Goal: Task Accomplishment & Management: Use online tool/utility

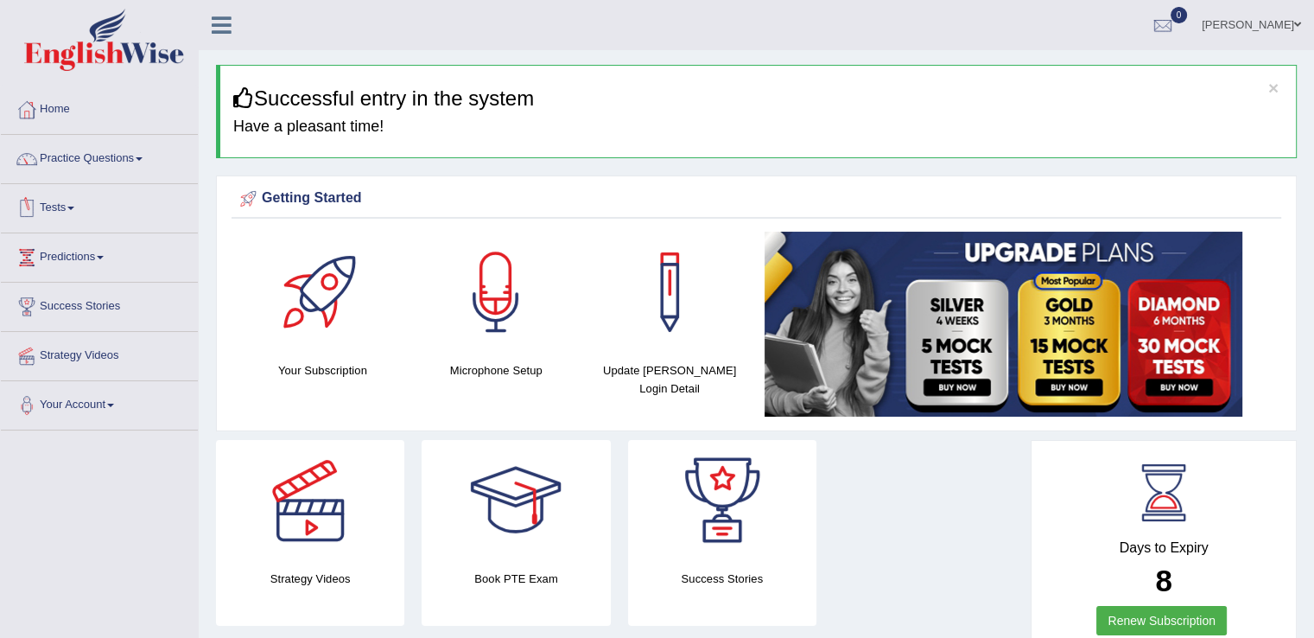
click at [74, 207] on span at bounding box center [70, 207] width 7 height 3
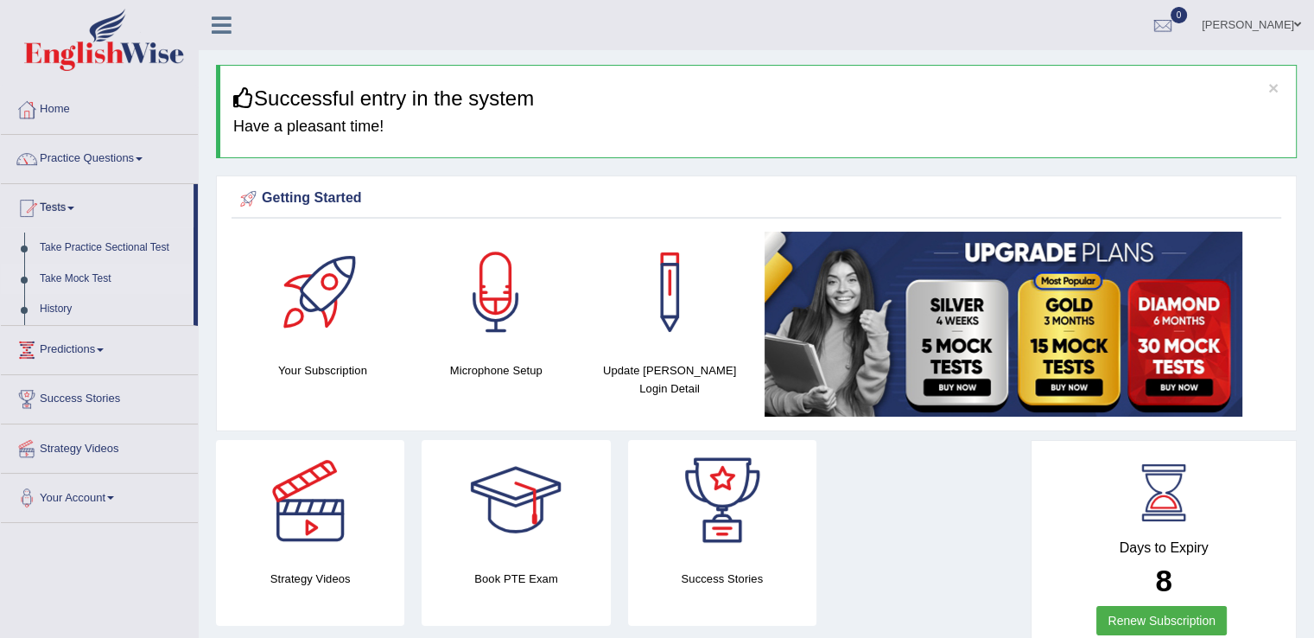
click at [90, 281] on link "Take Mock Test" at bounding box center [113, 279] width 162 height 31
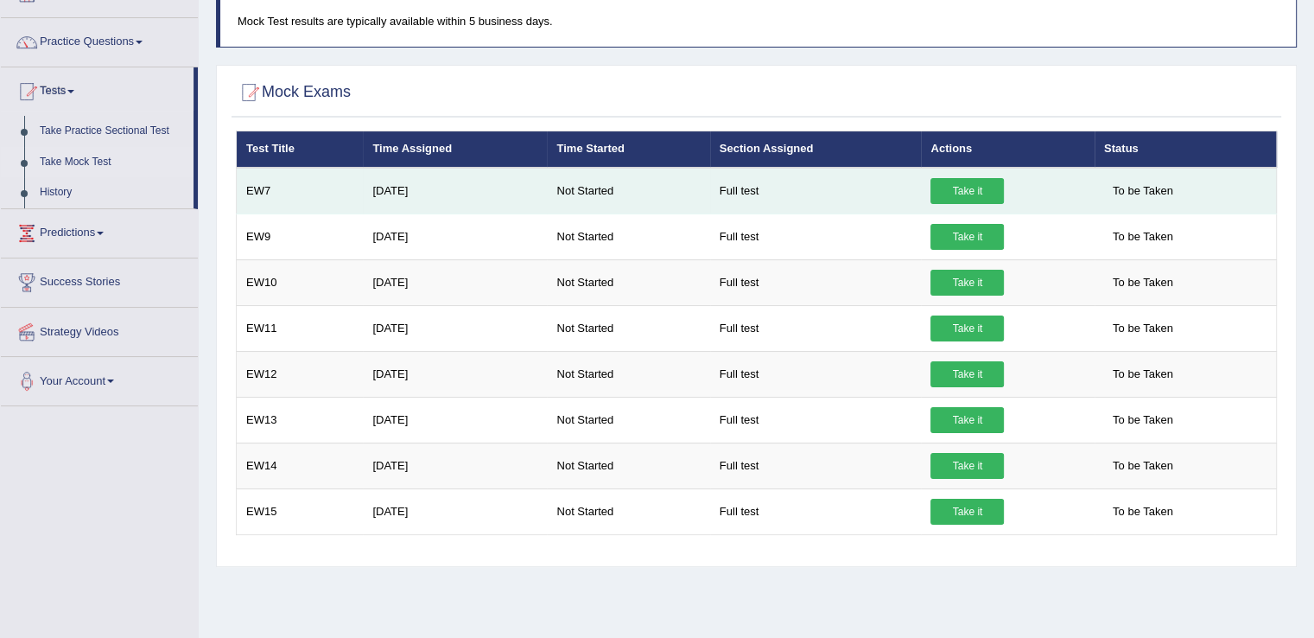
click at [969, 192] on link "Take it" at bounding box center [966, 191] width 73 height 26
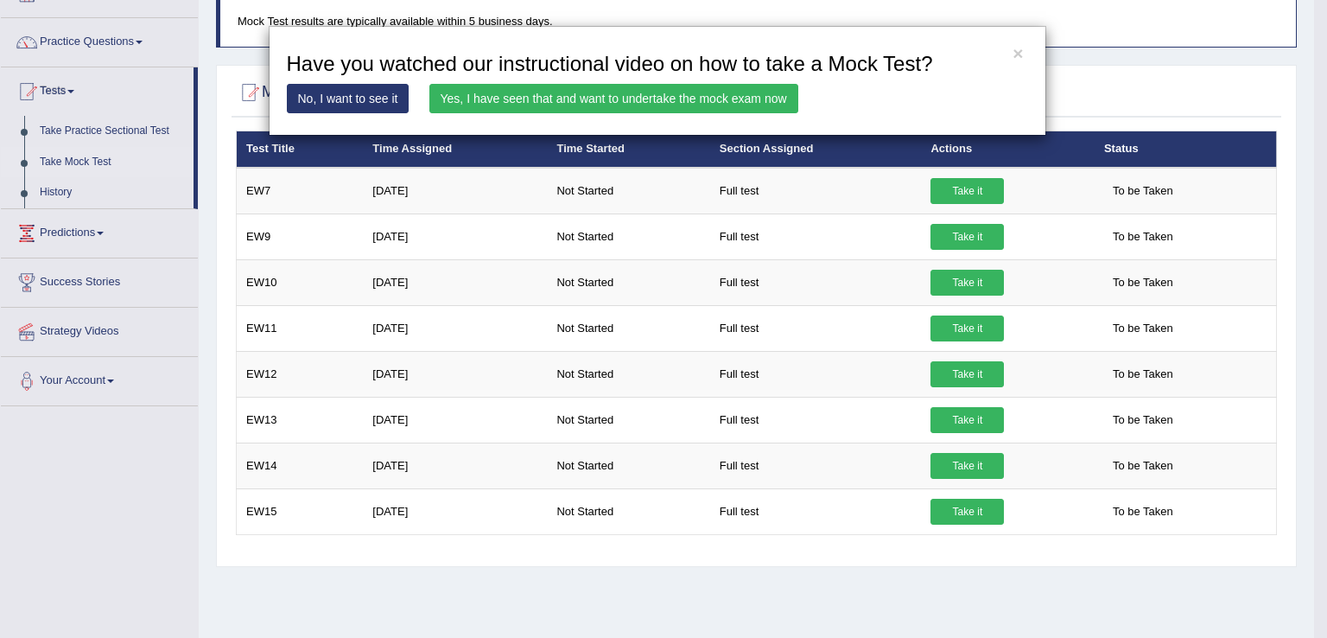
click at [524, 94] on link "Yes, I have seen that and want to undertake the mock exam now" at bounding box center [613, 98] width 369 height 29
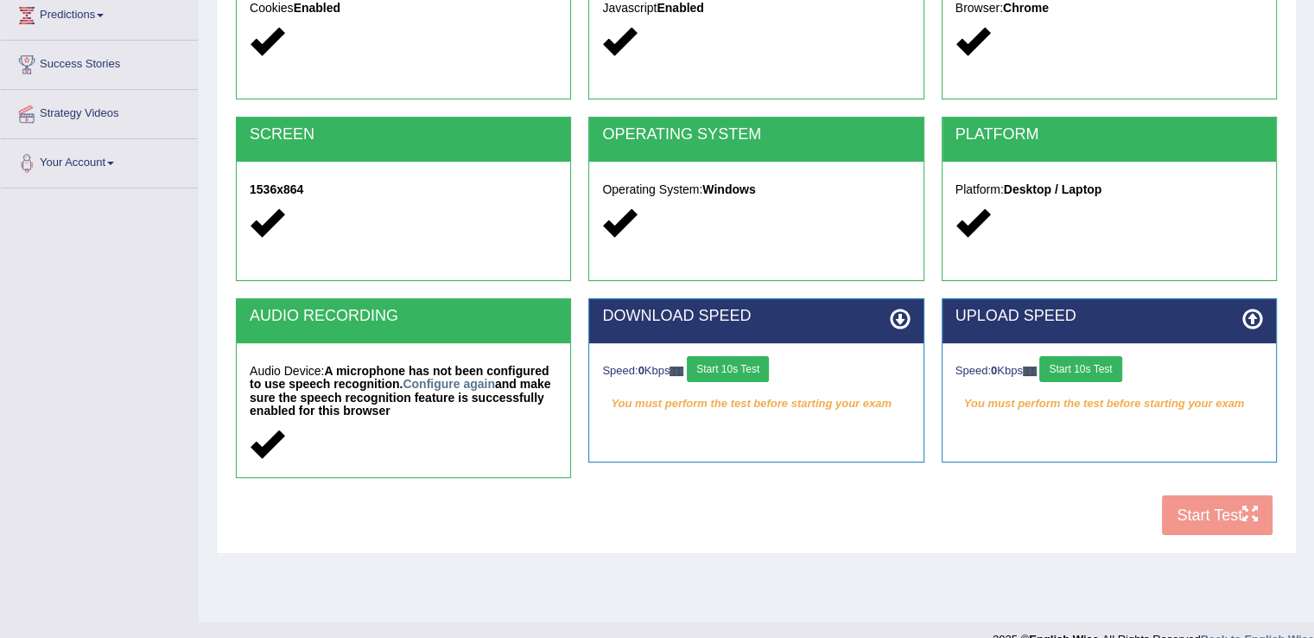
scroll to position [266, 0]
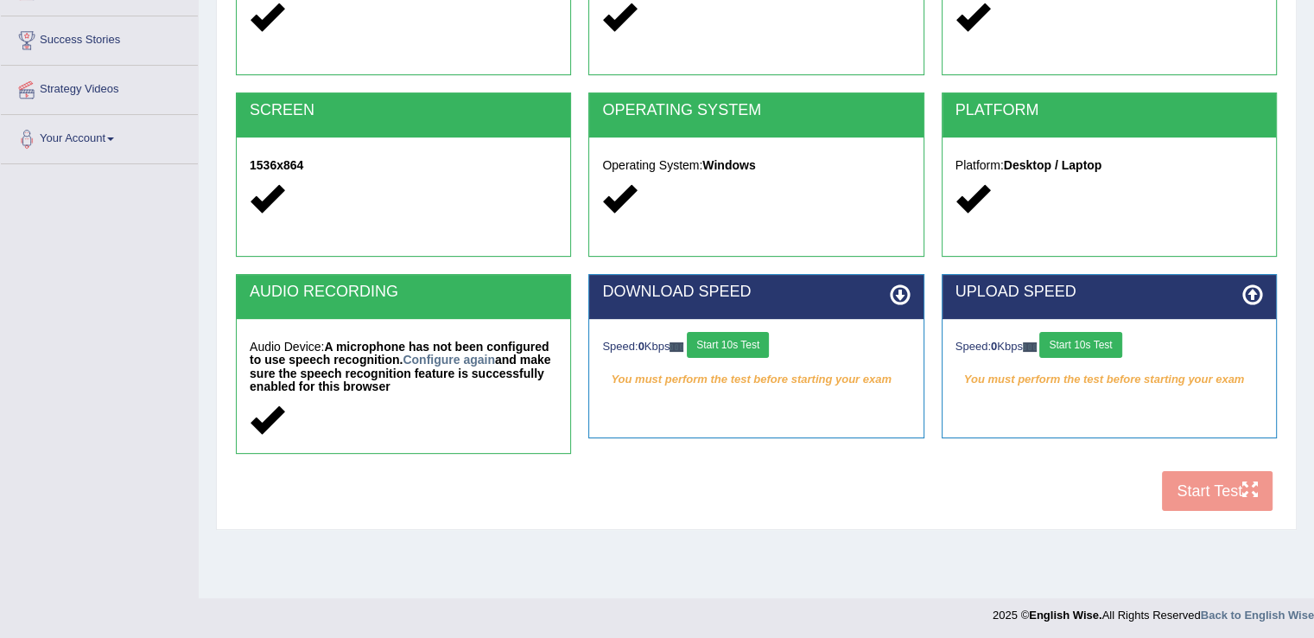
click at [727, 340] on button "Start 10s Test" at bounding box center [728, 345] width 82 height 26
click at [1078, 345] on button "Start 10s Test" at bounding box center [1080, 345] width 82 height 26
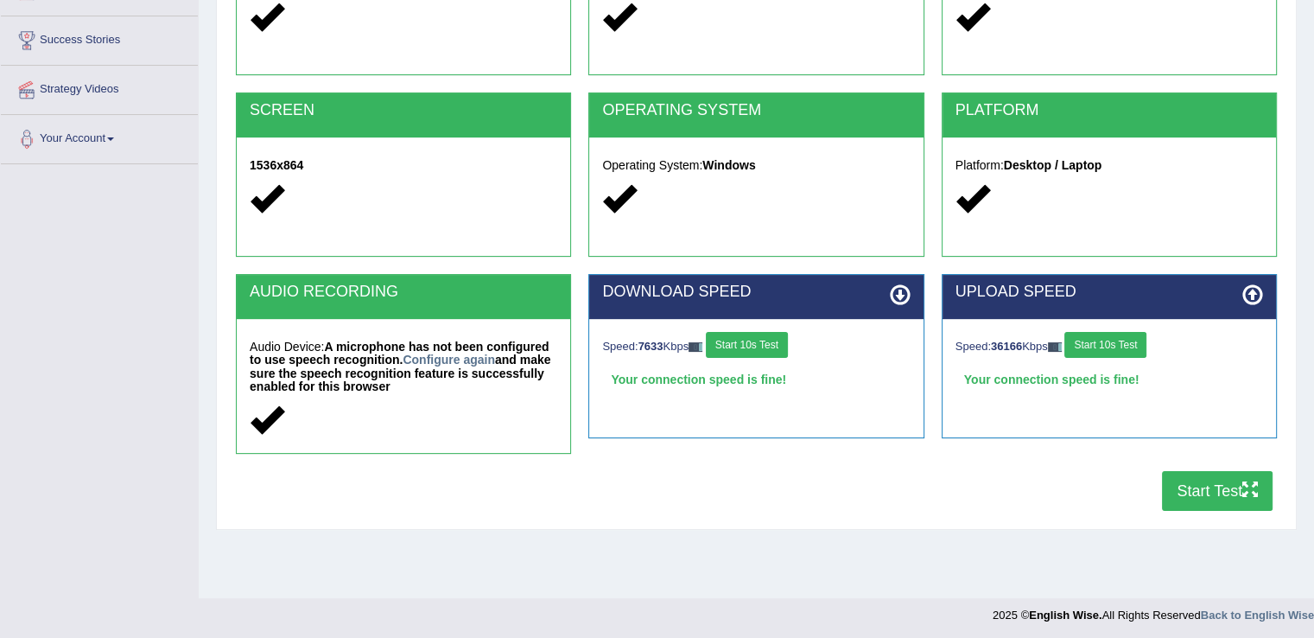
click at [1199, 479] on button "Start Test" at bounding box center [1217, 491] width 111 height 40
